Goal: Task Accomplishment & Management: Use online tool/utility

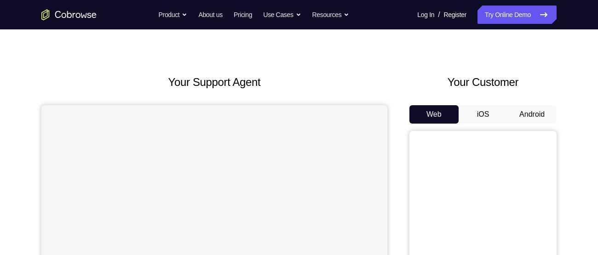
scroll to position [18, 0]
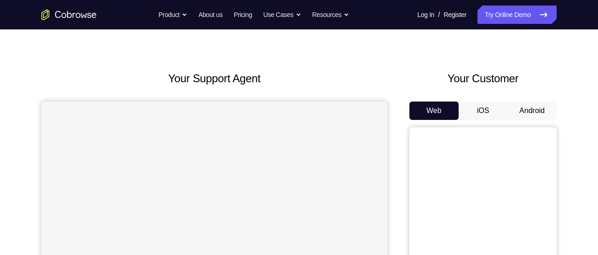
click at [534, 107] on button "Android" at bounding box center [532, 111] width 49 height 18
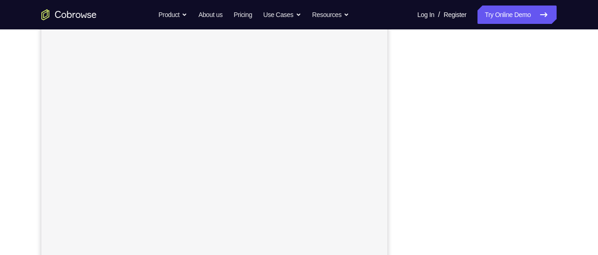
scroll to position [132, 0]
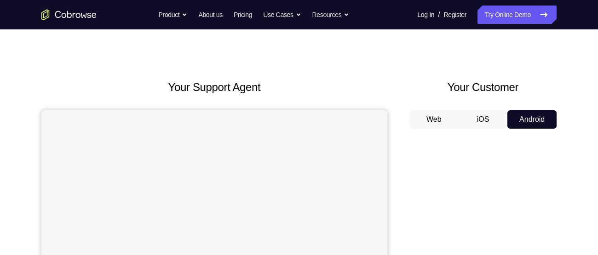
scroll to position [23, 0]
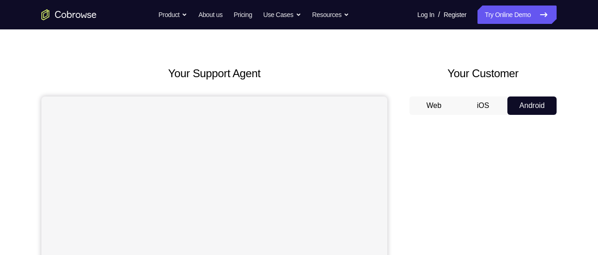
click at [528, 101] on button "Android" at bounding box center [532, 106] width 49 height 18
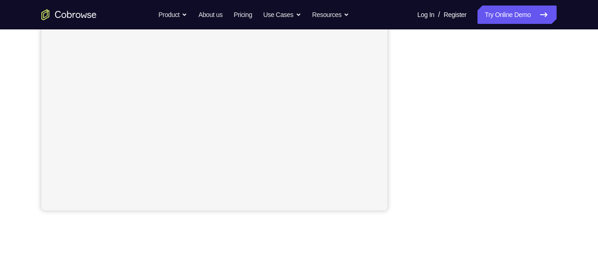
scroll to position [218, 0]
